Goal: Task Accomplishment & Management: Use online tool/utility

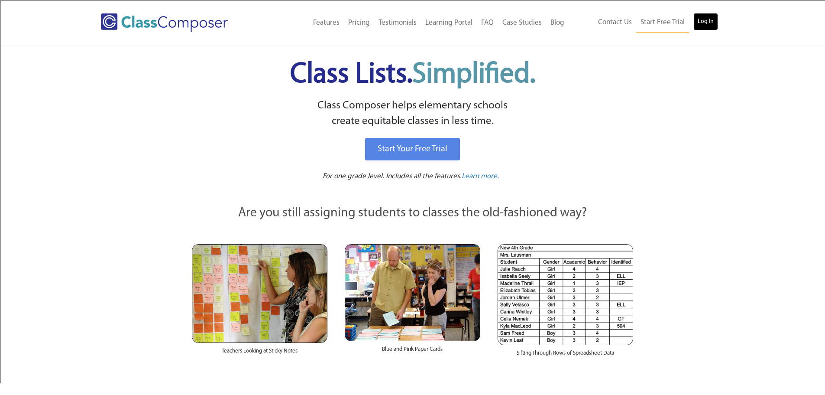
click at [707, 21] on link "Log In" at bounding box center [706, 21] width 25 height 17
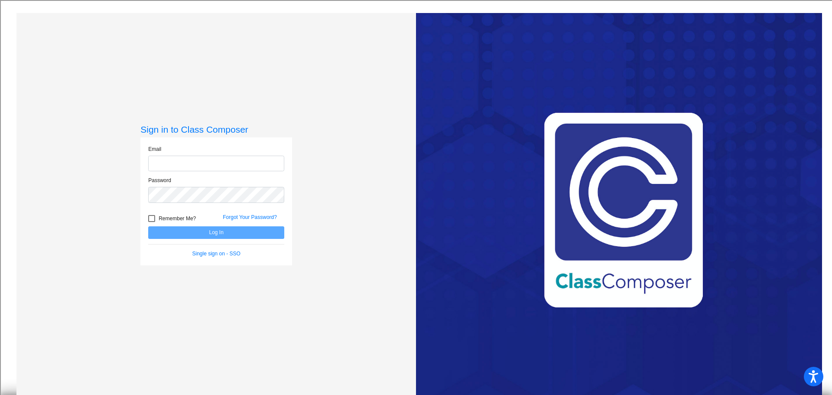
type input "cchamberlain@csisd.org"
click at [211, 232] on button "Log In" at bounding box center [216, 232] width 136 height 13
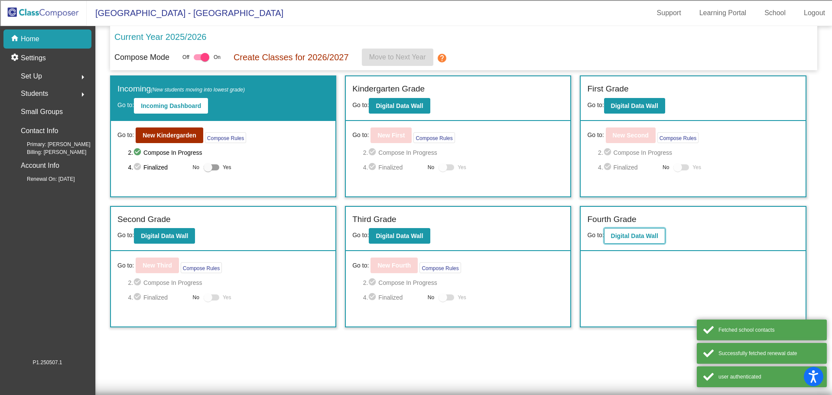
click at [627, 234] on b "Digital Data Wall" at bounding box center [634, 235] width 47 height 7
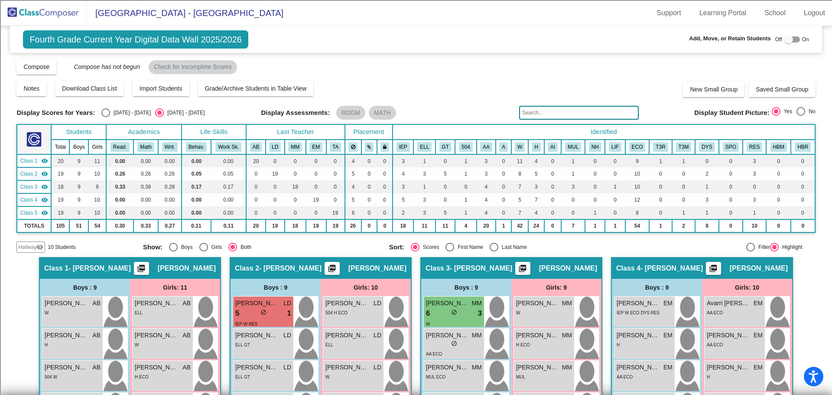
click at [532, 110] on input "text" at bounding box center [579, 113] width 120 height 14
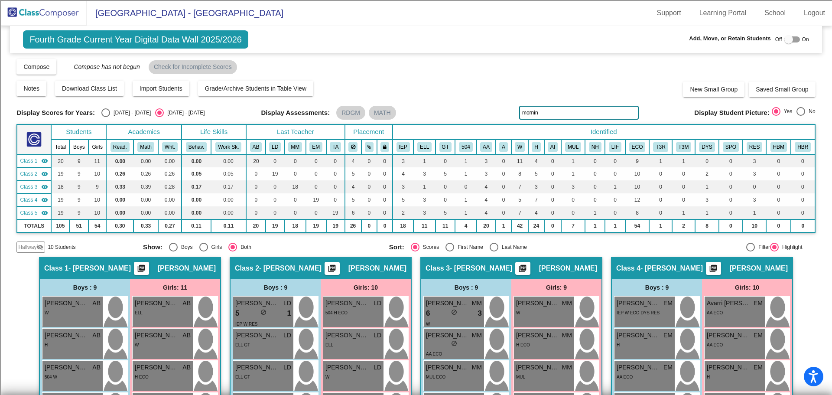
type input "morning"
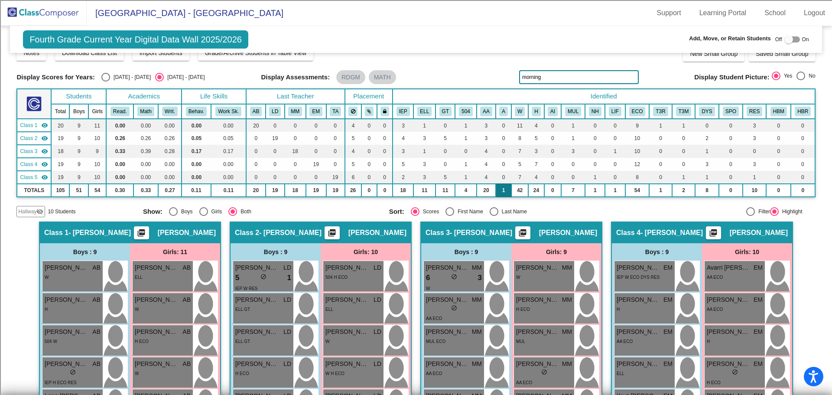
scroll to position [35, 0]
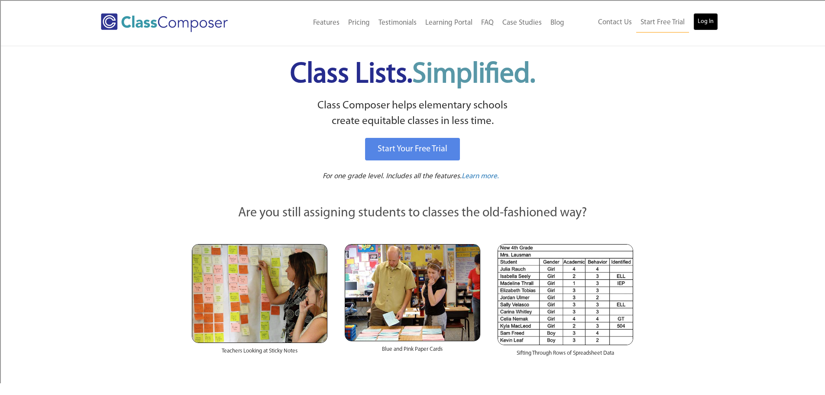
click at [707, 23] on link "Log In" at bounding box center [706, 21] width 25 height 17
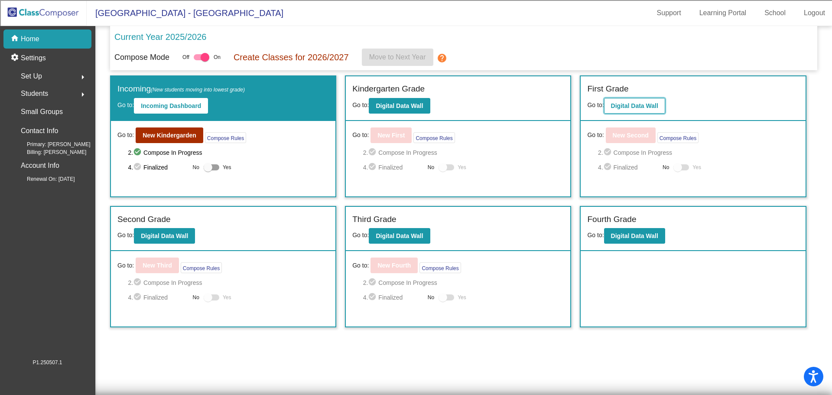
click at [617, 107] on b "Digital Data Wall" at bounding box center [634, 105] width 47 height 7
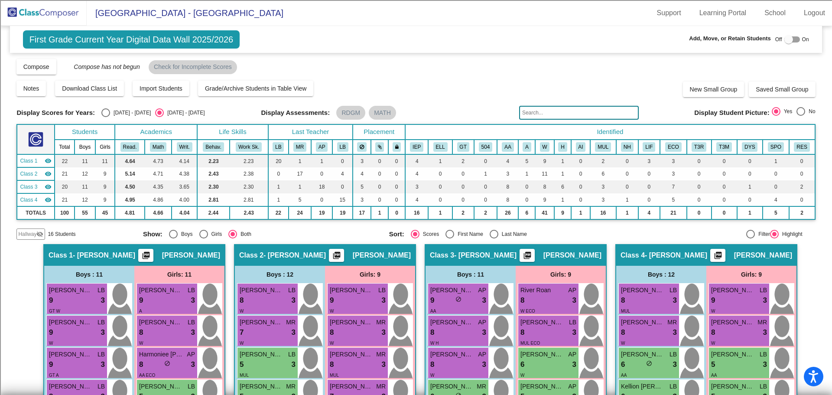
click at [539, 113] on input "text" at bounding box center [579, 113] width 120 height 14
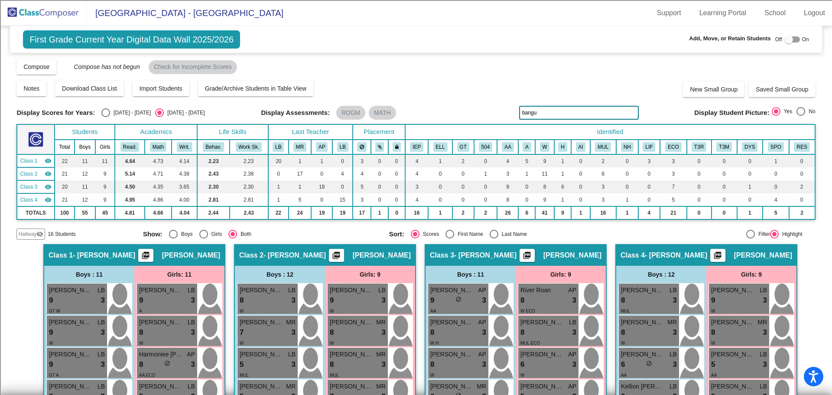
type input "bangu"
drag, startPoint x: 549, startPoint y: 116, endPoint x: 457, endPoint y: 115, distance: 92.3
click at [457, 115] on div "Display Scores for Years: [DATE] - [DATE] [DATE] - [DATE] Display Assessments: …" at bounding box center [415, 113] width 799 height 14
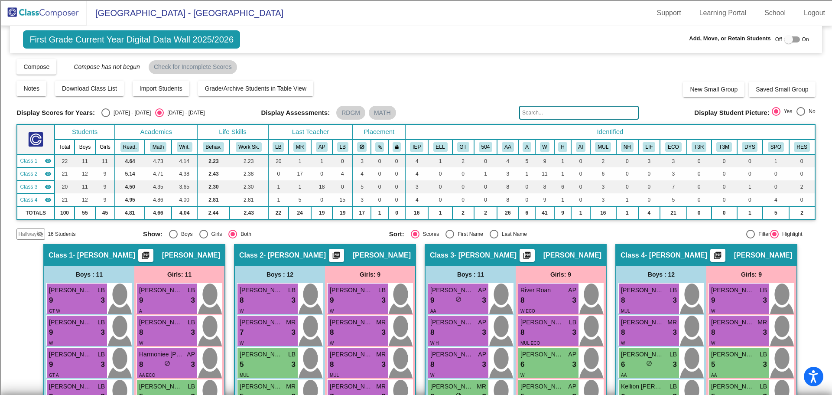
click at [45, 10] on img at bounding box center [43, 13] width 87 height 26
